Goal: Browse casually: Explore the website without a specific task or goal

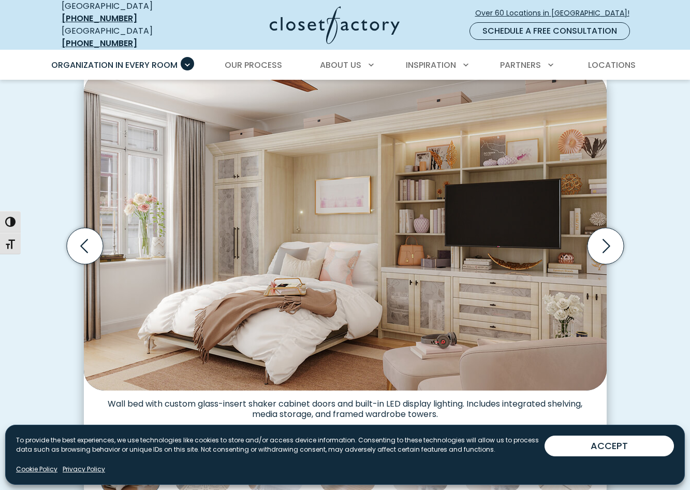
scroll to position [290, 0]
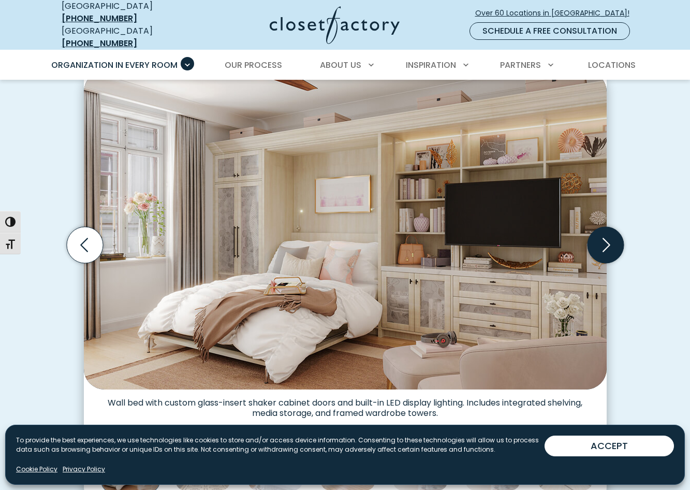
click at [601, 243] on icon "Next slide" at bounding box center [605, 245] width 36 height 36
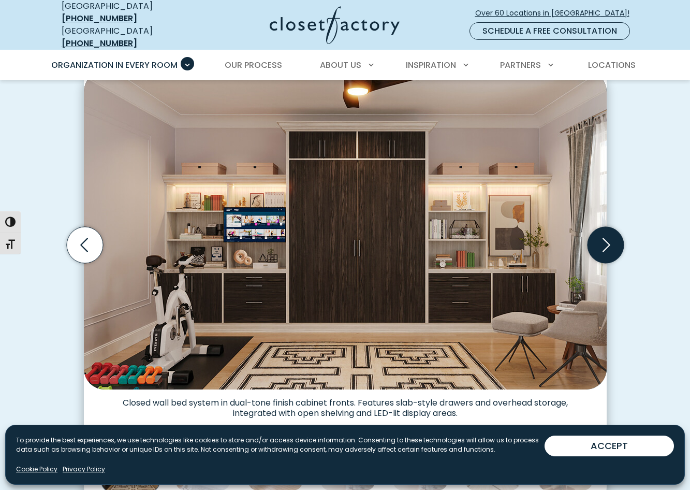
click at [601, 243] on icon "Next slide" at bounding box center [605, 245] width 36 height 36
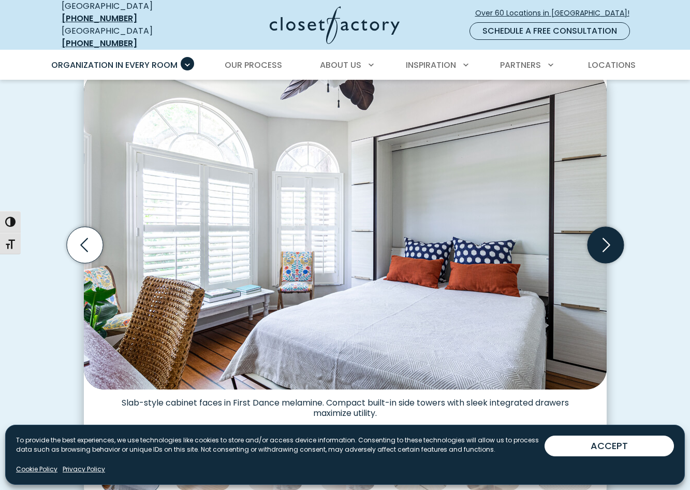
click at [601, 243] on icon "Next slide" at bounding box center [605, 245] width 36 height 36
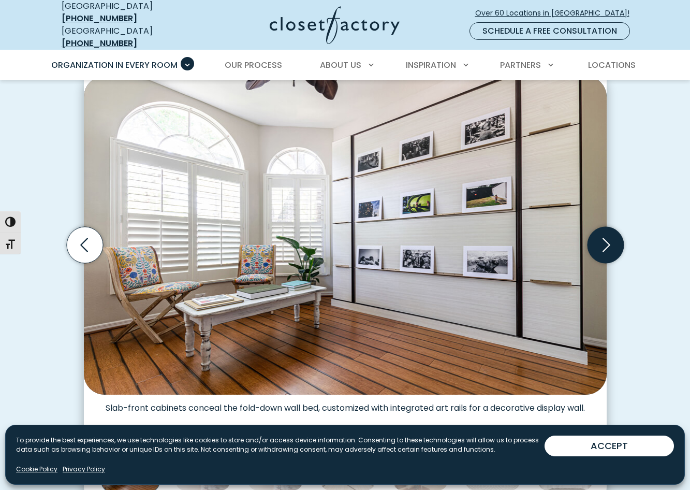
click at [600, 243] on icon "Next slide" at bounding box center [605, 245] width 36 height 36
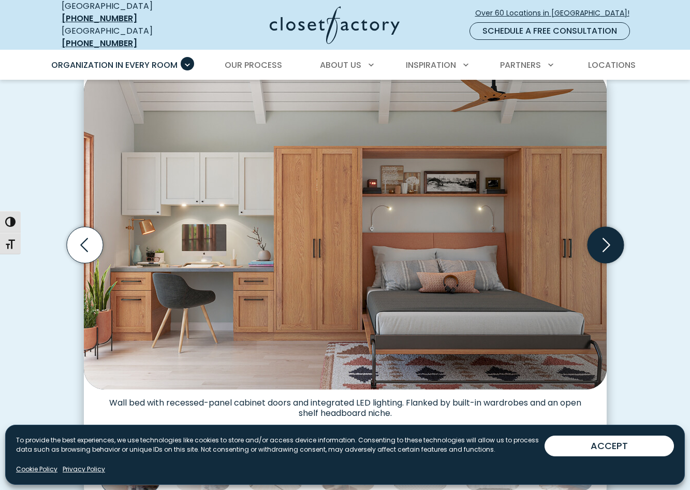
click at [600, 243] on icon "Next slide" at bounding box center [605, 245] width 36 height 36
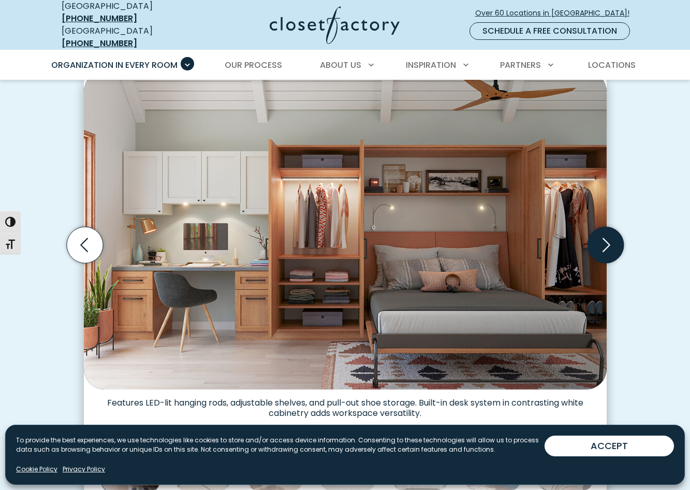
click at [600, 243] on icon "Next slide" at bounding box center [605, 245] width 36 height 36
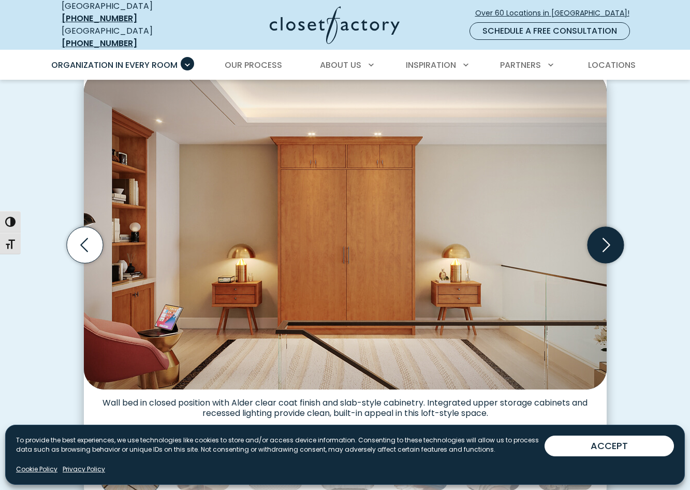
click at [600, 243] on icon "Next slide" at bounding box center [605, 245] width 36 height 36
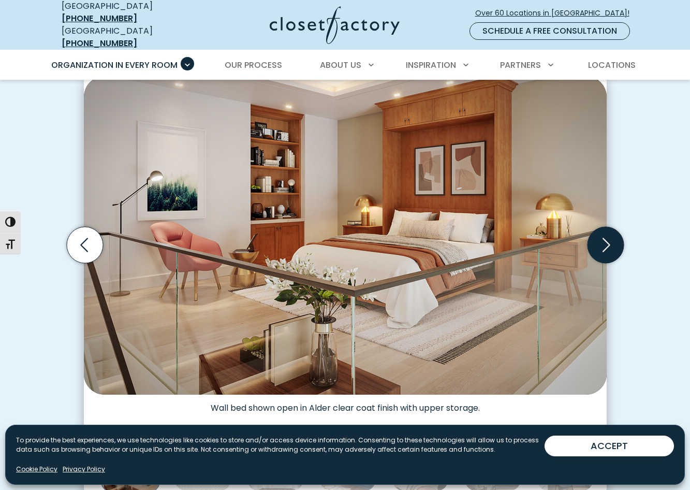
click at [600, 243] on icon "Next slide" at bounding box center [605, 245] width 36 height 36
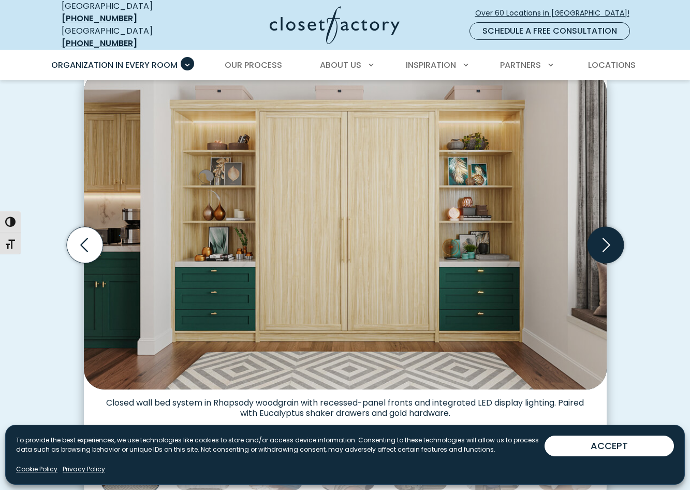
click at [600, 244] on icon "Next slide" at bounding box center [605, 245] width 36 height 36
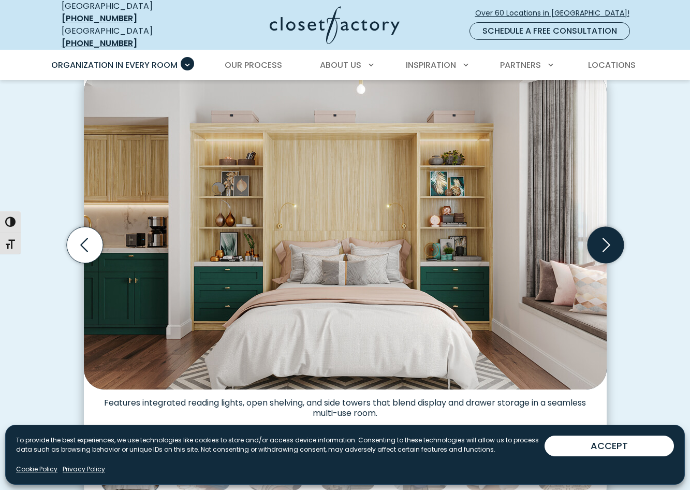
click at [603, 235] on icon "Next slide" at bounding box center [605, 245] width 36 height 36
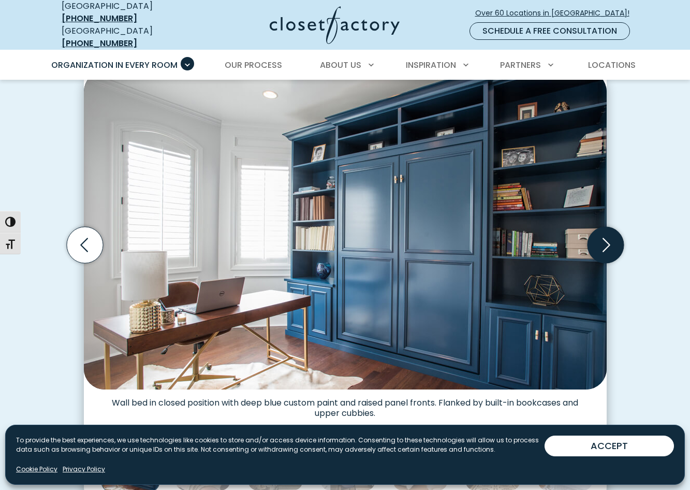
click at [609, 232] on icon "Next slide" at bounding box center [605, 245] width 36 height 36
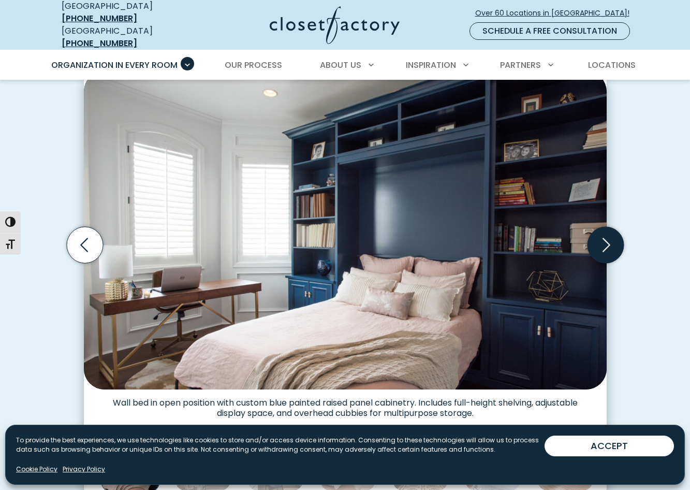
click at [609, 232] on icon "Next slide" at bounding box center [605, 245] width 36 height 36
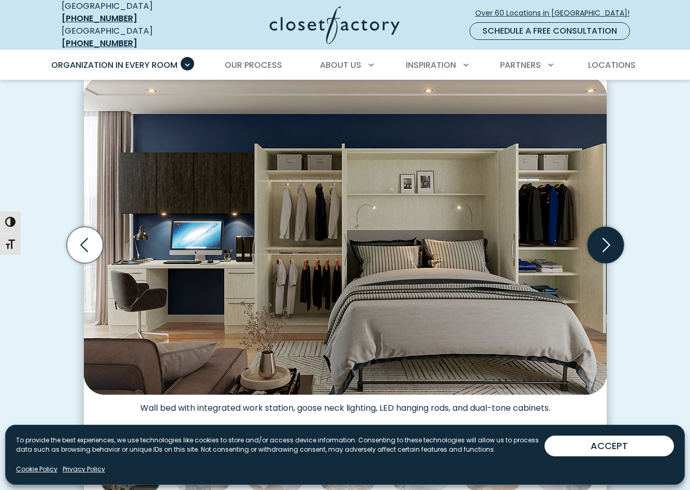
click at [609, 232] on icon "Next slide" at bounding box center [605, 245] width 36 height 36
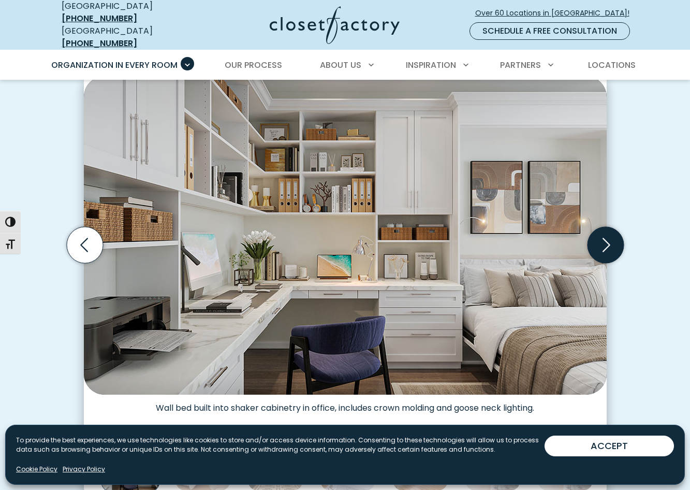
click at [609, 232] on icon "Next slide" at bounding box center [605, 245] width 36 height 36
